Goal: Information Seeking & Learning: Learn about a topic

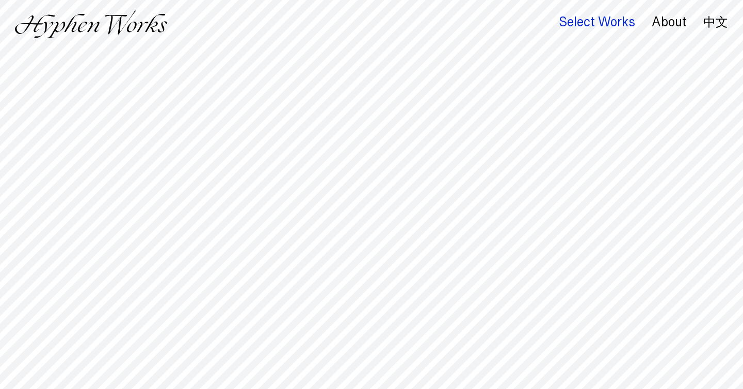
click at [584, 23] on div "Select Works" at bounding box center [597, 22] width 76 height 14
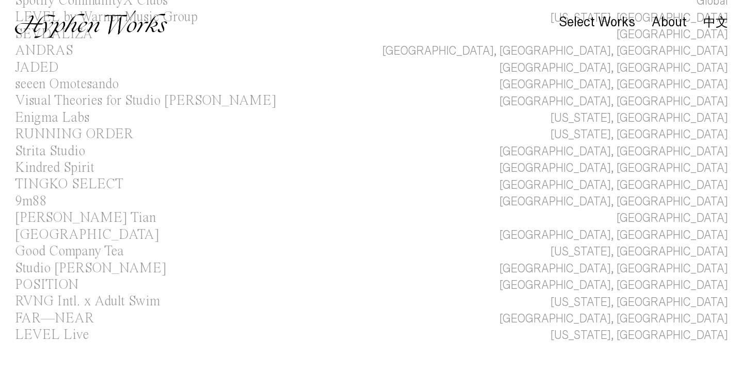
scroll to position [42, 0]
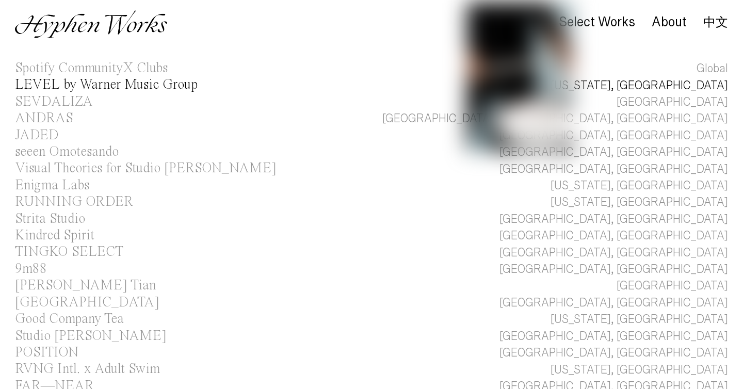
click at [643, 87] on link "LEVEL by Warner Music Group New York, NY" at bounding box center [371, 85] width 743 height 17
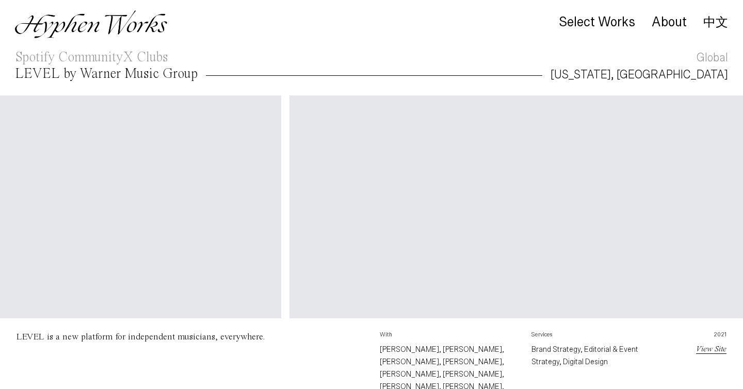
scroll to position [0, 2831]
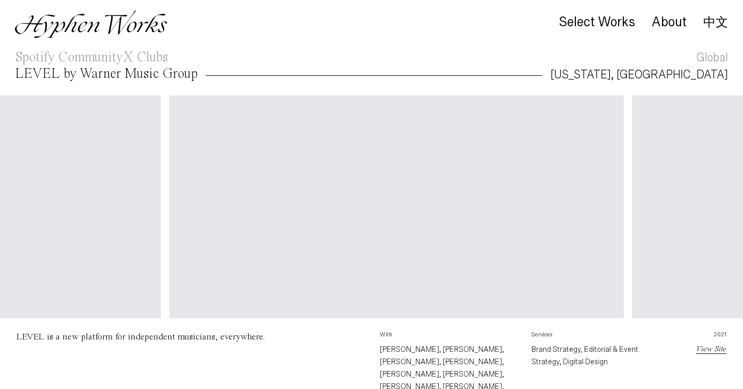
click at [721, 22] on link "中文" at bounding box center [716, 22] width 25 height 11
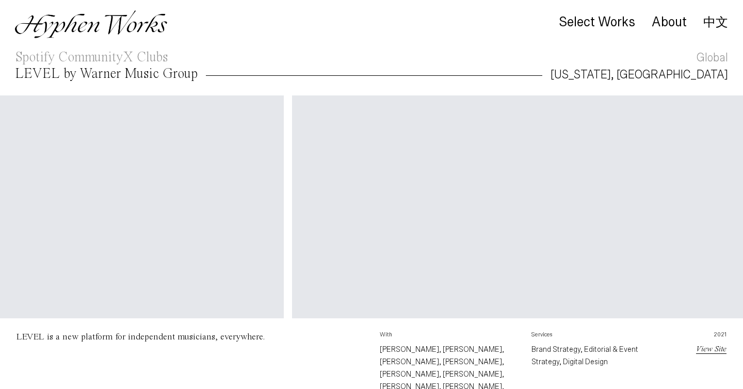
scroll to position [0, 2724]
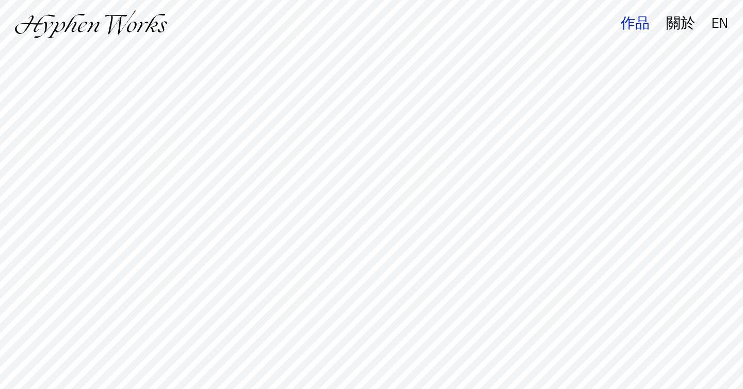
click at [644, 26] on div "作品" at bounding box center [635, 24] width 29 height 14
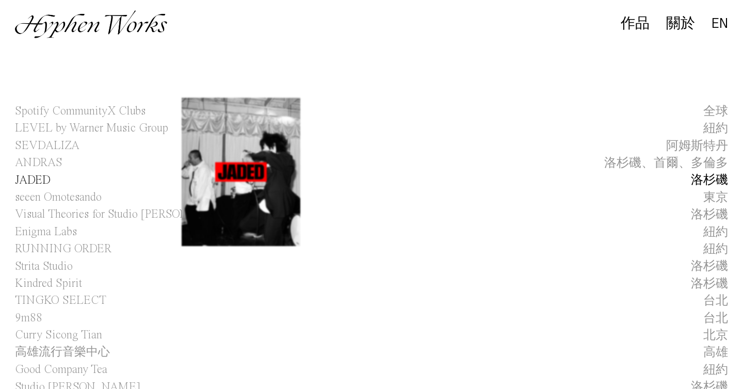
click at [241, 174] on link "JADED 洛杉磯" at bounding box center [371, 180] width 743 height 17
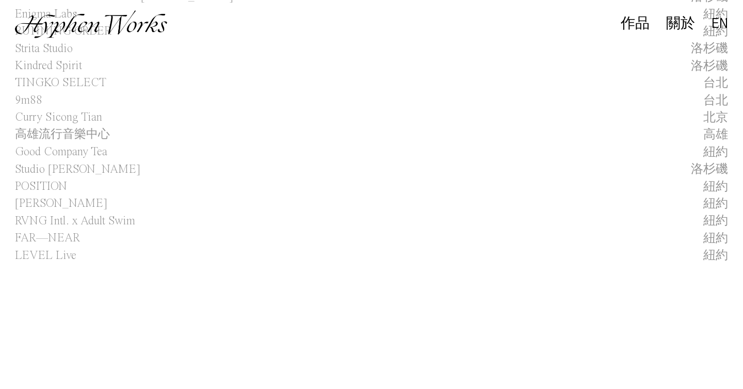
scroll to position [623, 0]
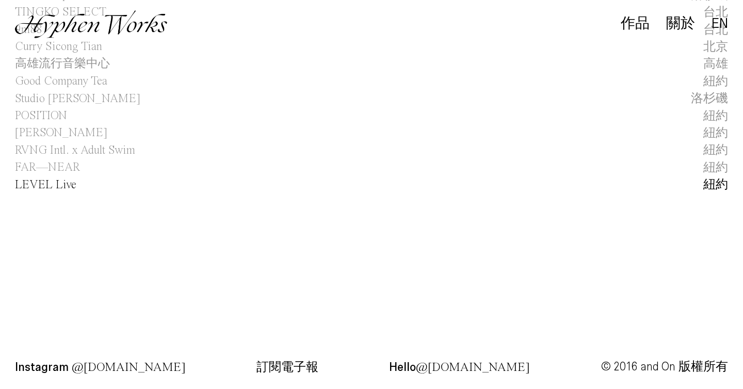
click at [54, 179] on span "LEVEL Live" at bounding box center [45, 185] width 61 height 17
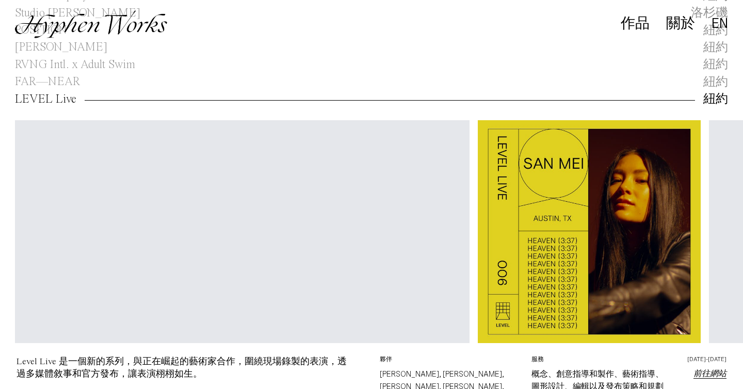
scroll to position [0, 2355]
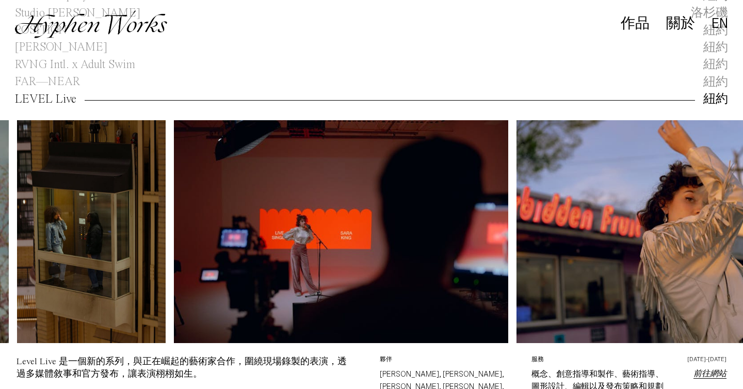
drag, startPoint x: 370, startPoint y: 289, endPoint x: 420, endPoint y: 258, distance: 59.0
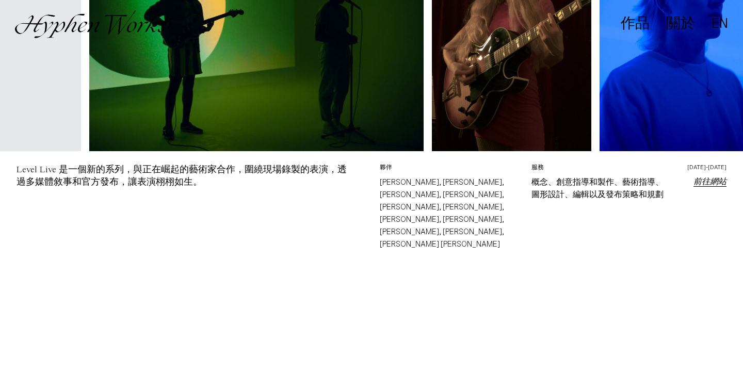
scroll to position [660, 0]
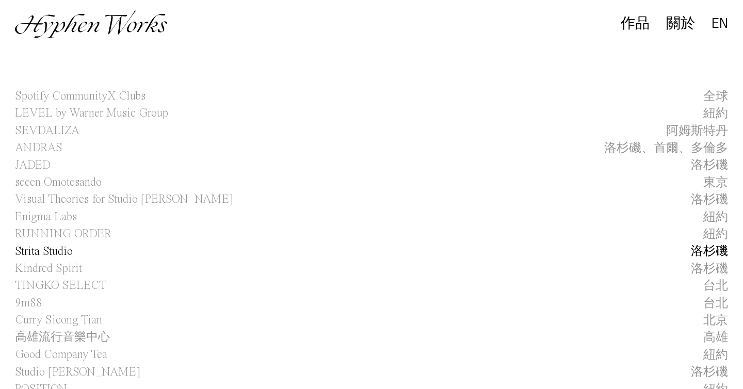
scroll to position [15, 0]
click at [66, 234] on span "RUNNING ORDER" at bounding box center [63, 233] width 97 height 17
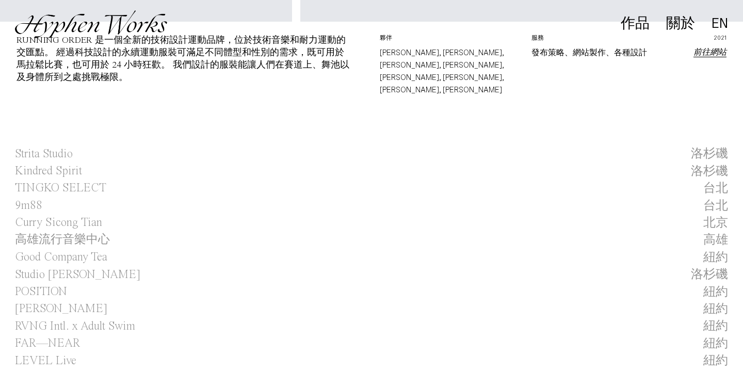
scroll to position [535, 0]
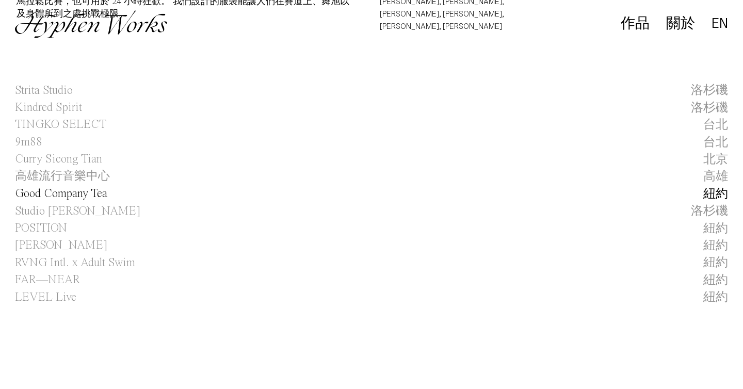
click at [60, 185] on span "Good Company Tea" at bounding box center [61, 193] width 92 height 17
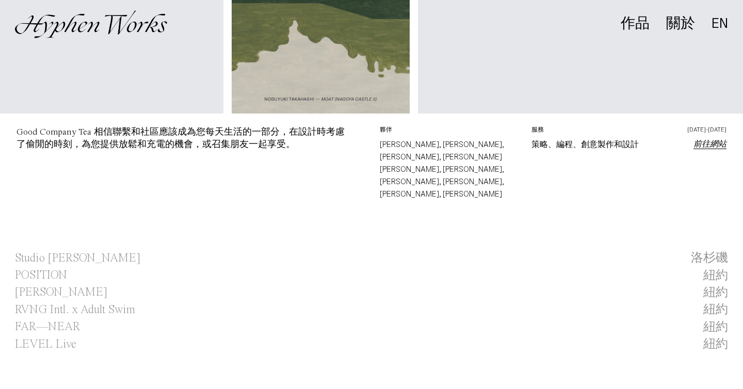
scroll to position [648, 0]
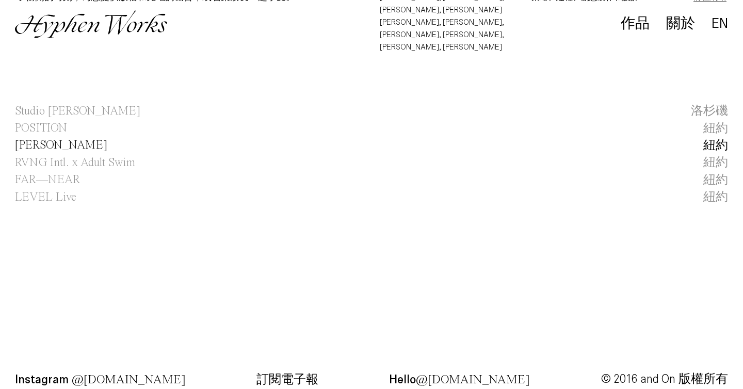
click at [61, 137] on span "[PERSON_NAME]" at bounding box center [61, 145] width 92 height 17
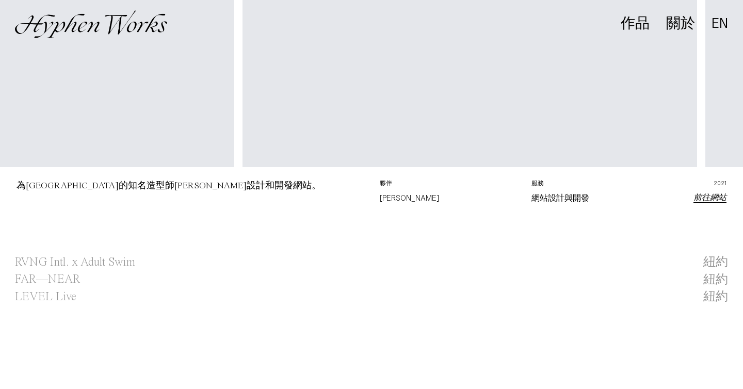
scroll to position [611, 0]
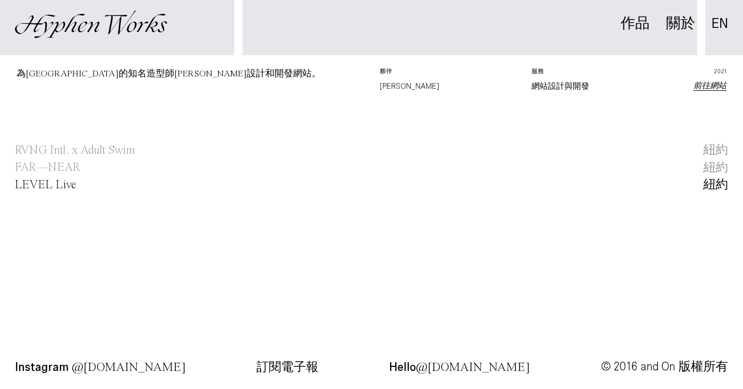
click at [47, 184] on span "LEVEL Live" at bounding box center [45, 185] width 61 height 17
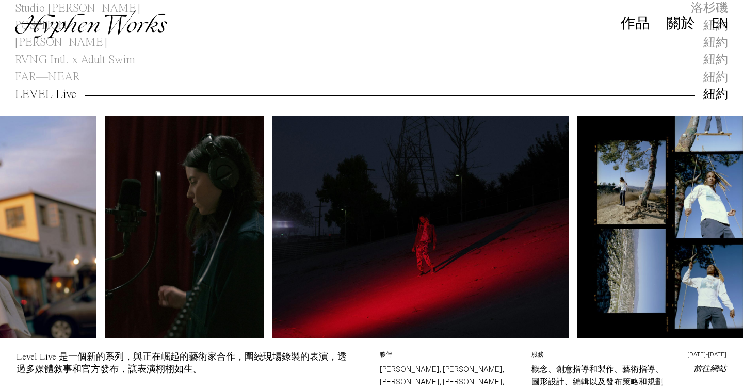
scroll to position [0, 4691]
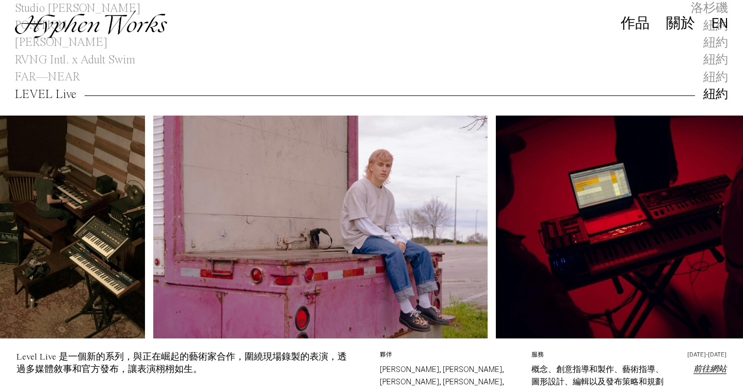
click at [714, 367] on link "前往網站" at bounding box center [710, 369] width 33 height 8
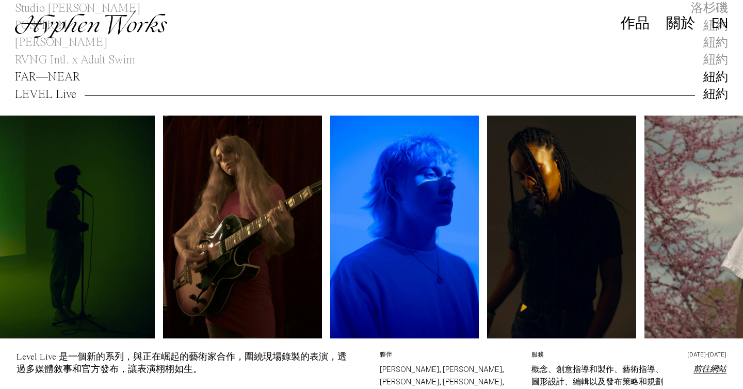
scroll to position [0, 864]
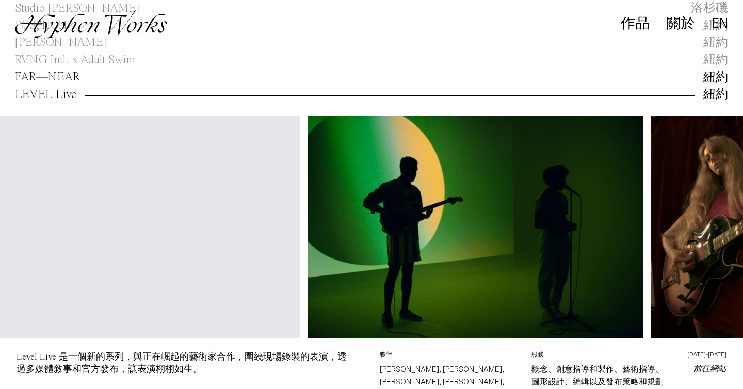
click at [71, 75] on span "FAR—NEAR" at bounding box center [47, 77] width 65 height 17
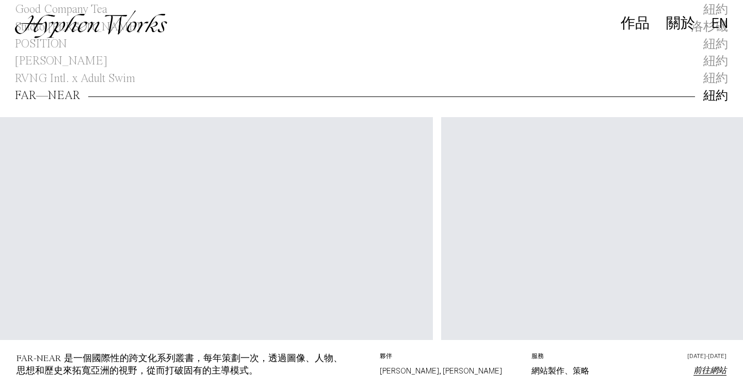
click at [707, 372] on link "前往網站" at bounding box center [710, 371] width 33 height 8
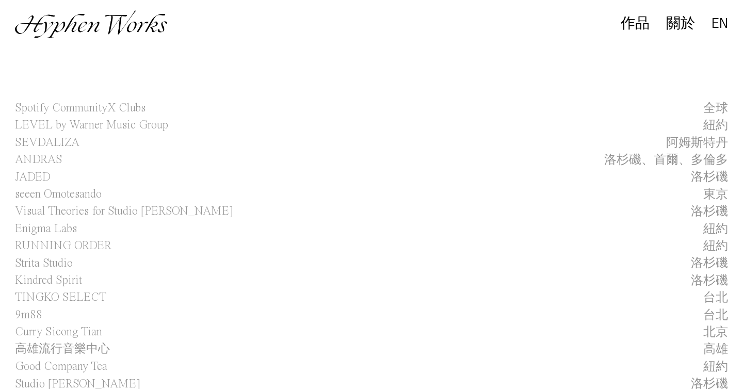
scroll to position [1, 0]
click at [54, 232] on span "Enigma Labs" at bounding box center [46, 230] width 62 height 17
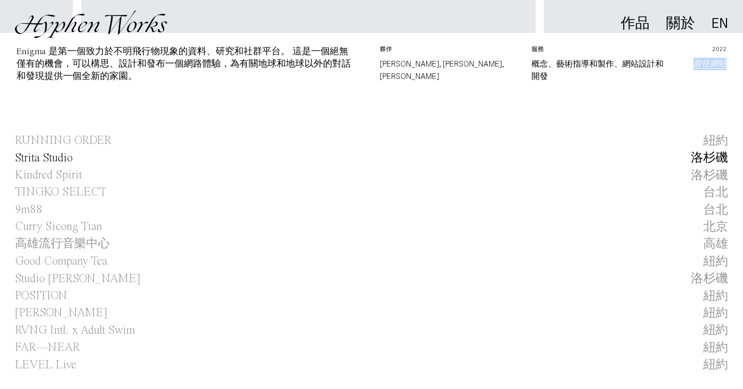
scroll to position [442, 0]
click at [52, 157] on span "Strita Studio" at bounding box center [44, 159] width 58 height 17
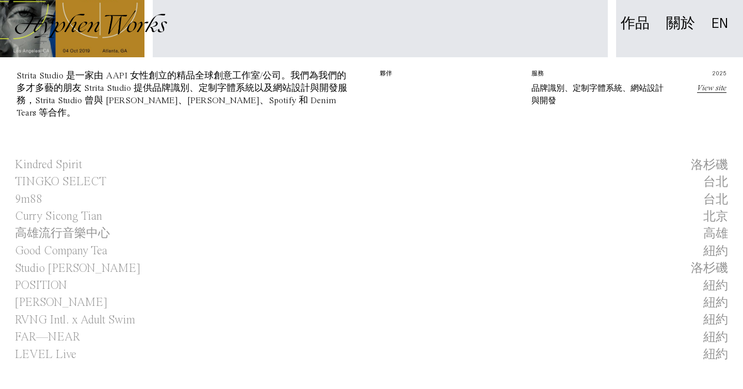
scroll to position [552, 0]
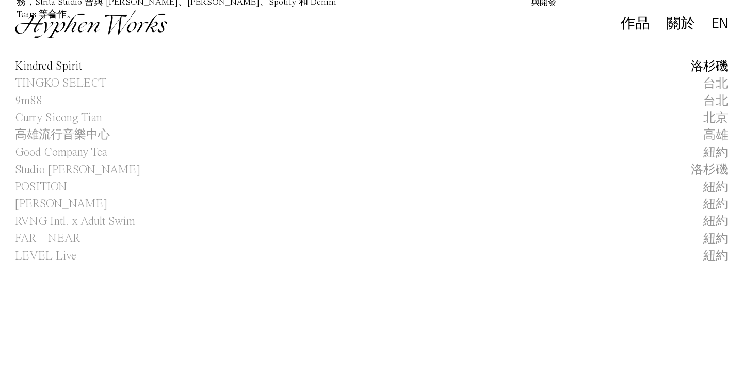
click at [64, 66] on span "Kindred Spirit" at bounding box center [48, 66] width 67 height 17
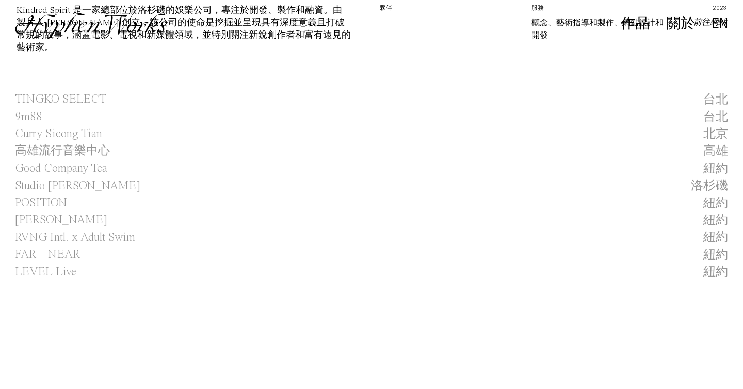
scroll to position [551, 0]
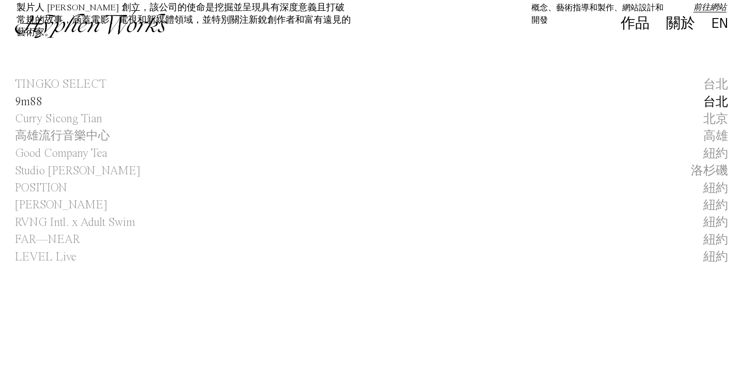
click at [713, 104] on div "台北" at bounding box center [716, 102] width 25 height 17
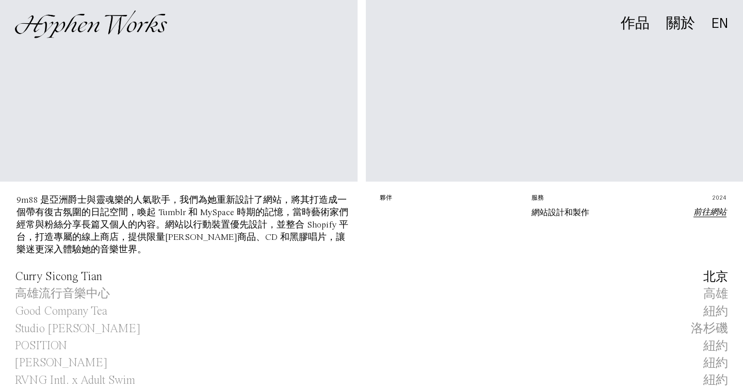
click at [712, 274] on div "北京" at bounding box center [716, 277] width 25 height 17
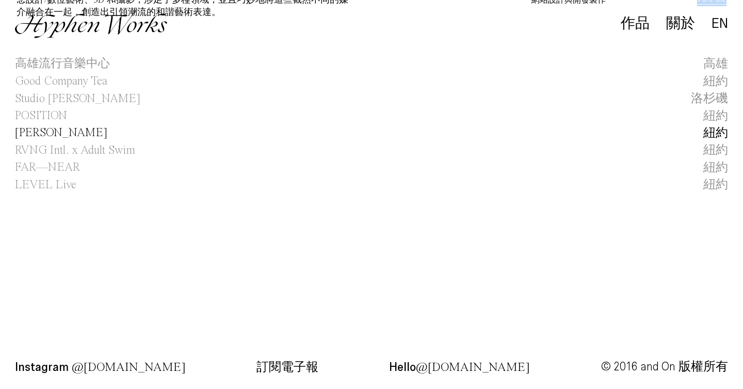
click at [717, 133] on div "紐約" at bounding box center [716, 133] width 25 height 17
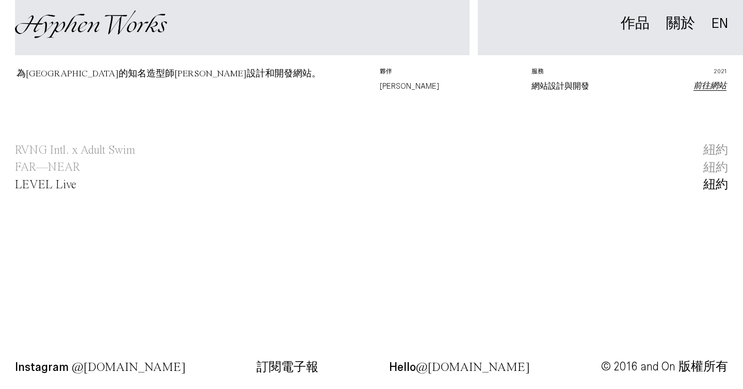
click at [715, 184] on div "紐約" at bounding box center [716, 185] width 25 height 17
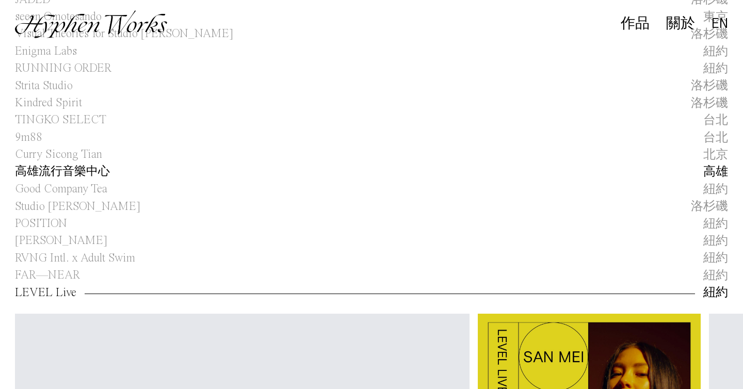
click at [715, 167] on div "高雄" at bounding box center [716, 172] width 25 height 17
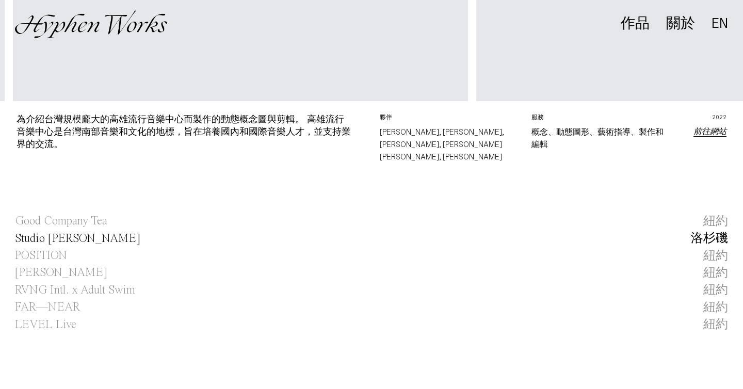
click at [715, 230] on div "洛杉磯" at bounding box center [709, 238] width 37 height 17
